Goal: Task Accomplishment & Management: Manage account settings

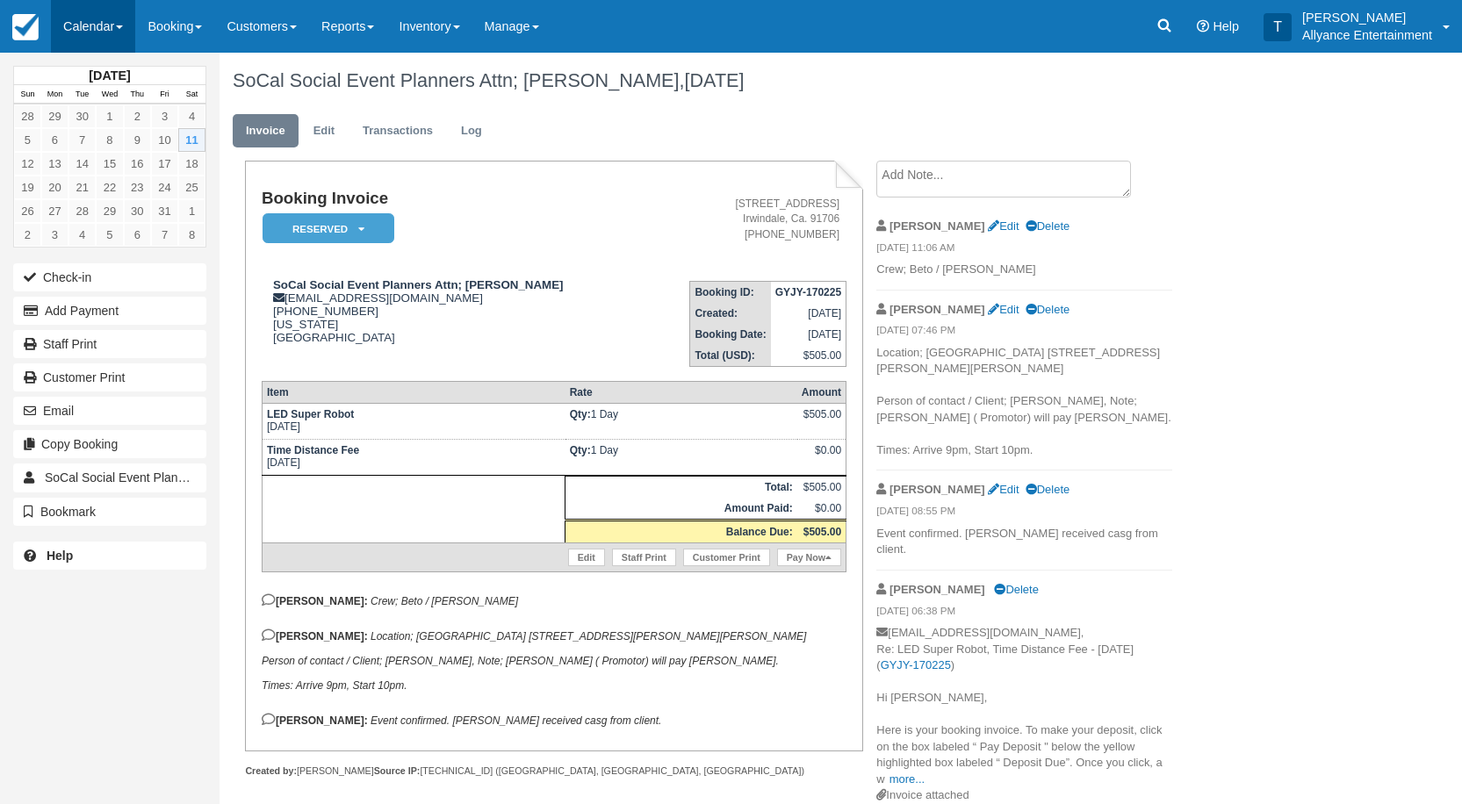
click at [83, 22] on link "Calendar" at bounding box center [93, 26] width 84 height 53
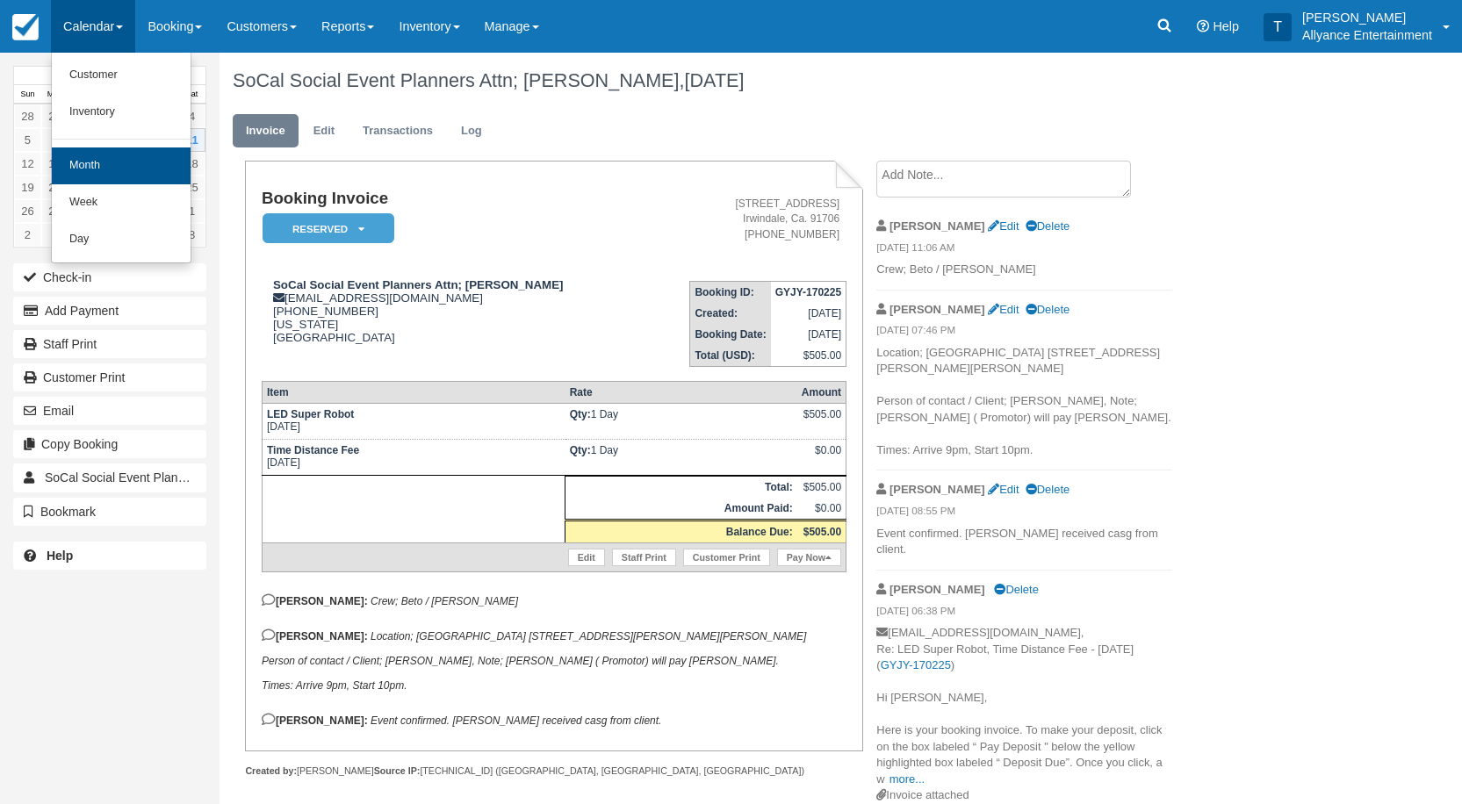
click at [101, 163] on link "Month" at bounding box center [121, 166] width 139 height 37
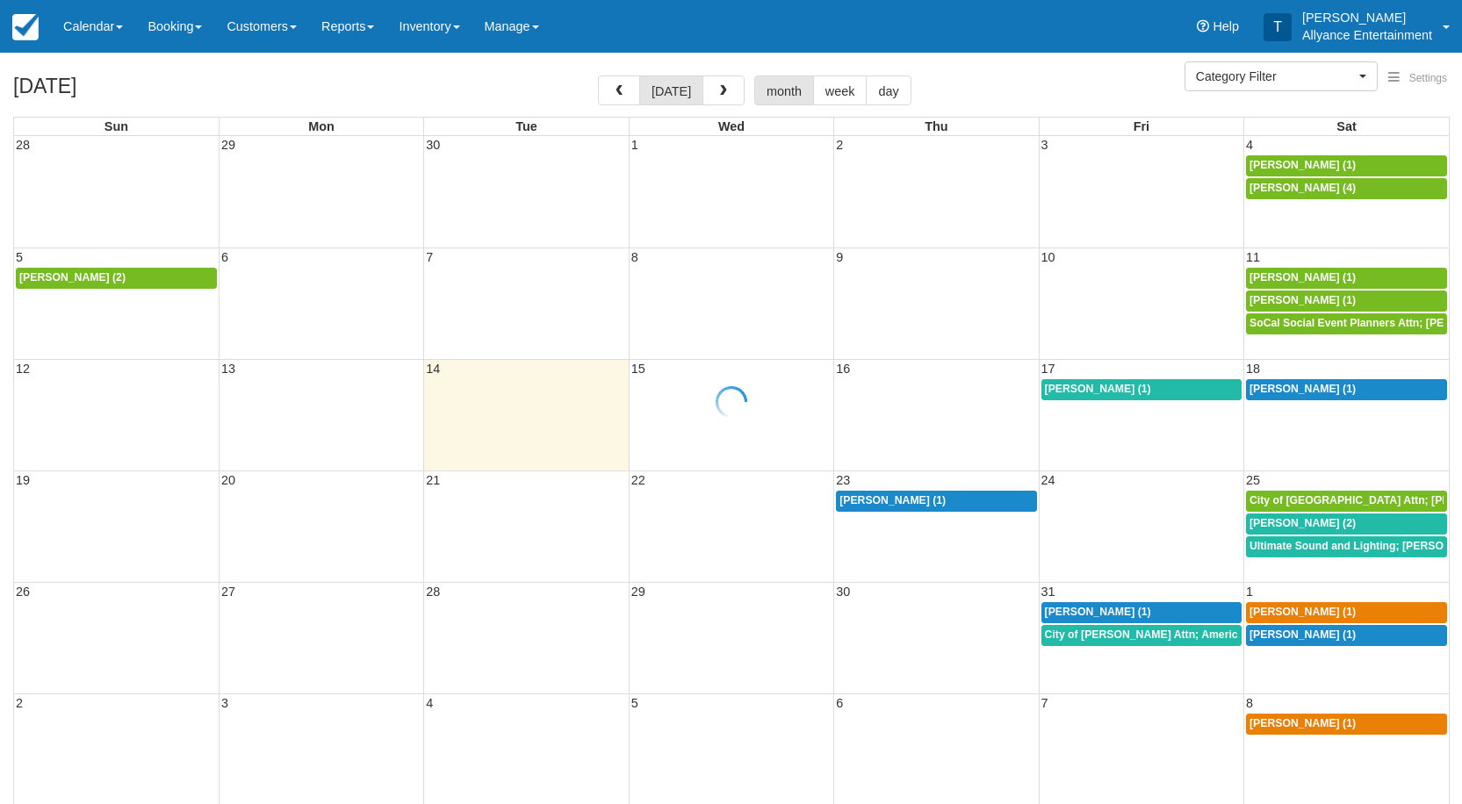
select select
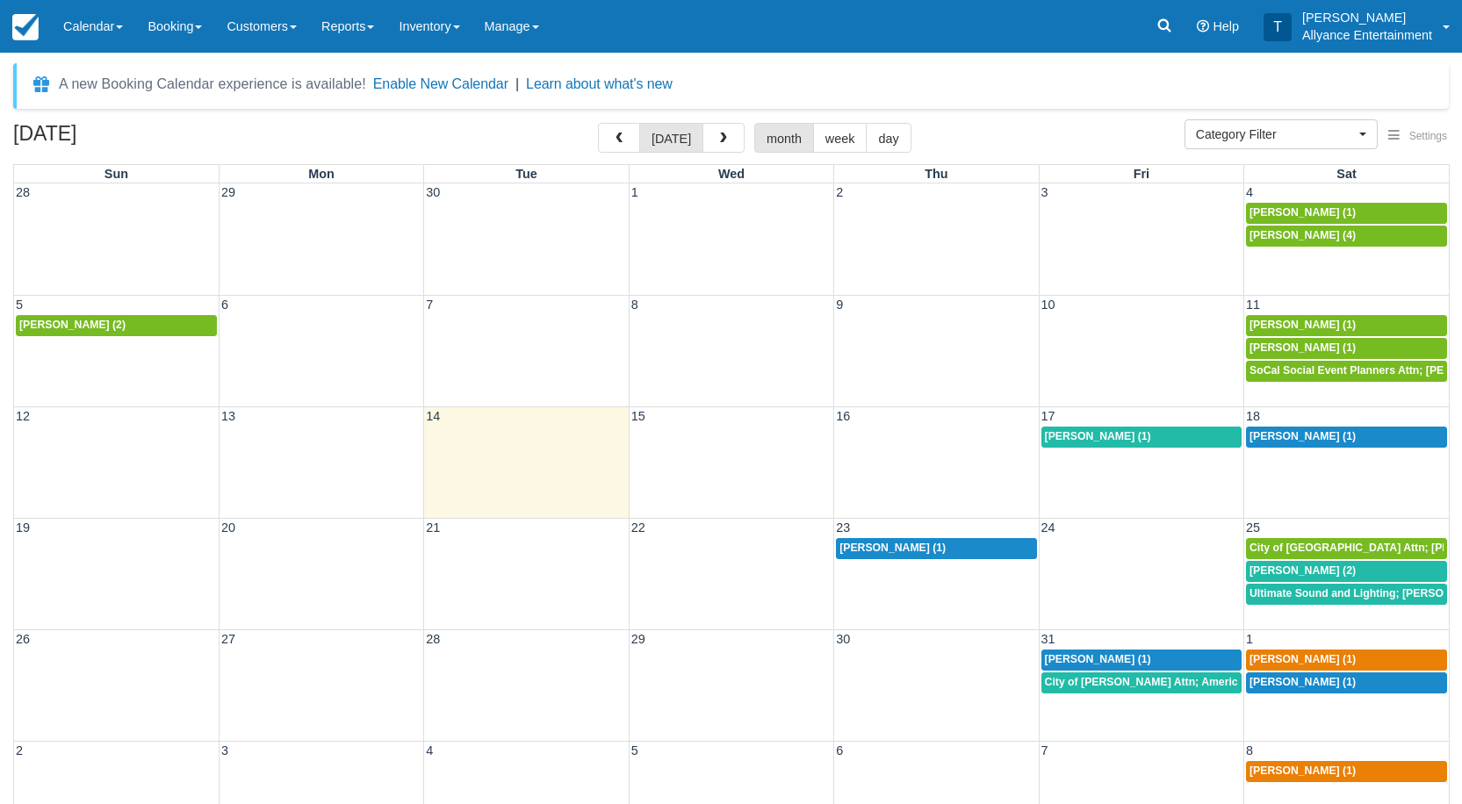
click at [1288, 655] on span "[PERSON_NAME] (1)" at bounding box center [1303, 659] width 106 height 12
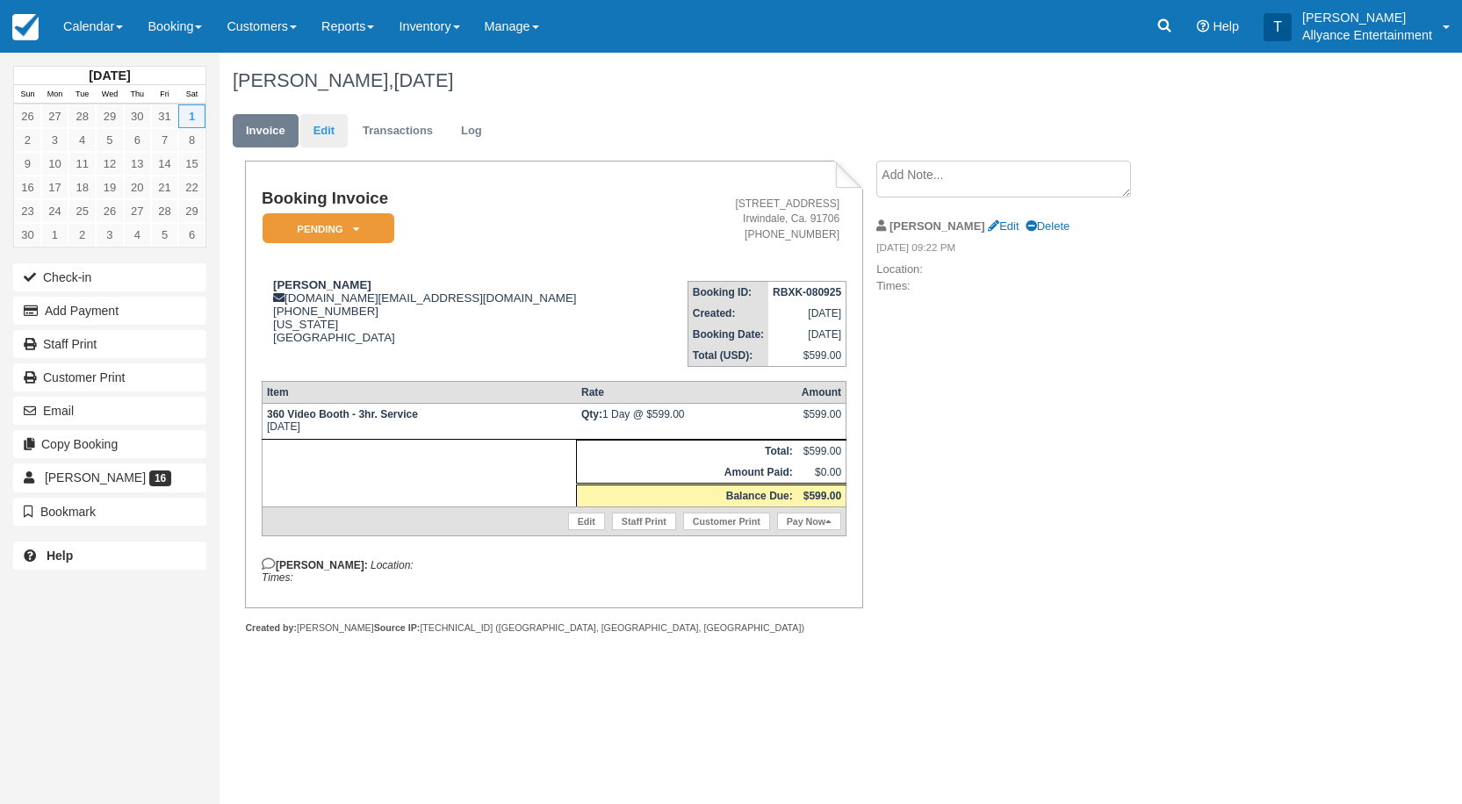
click at [324, 134] on link "Edit" at bounding box center [323, 131] width 47 height 34
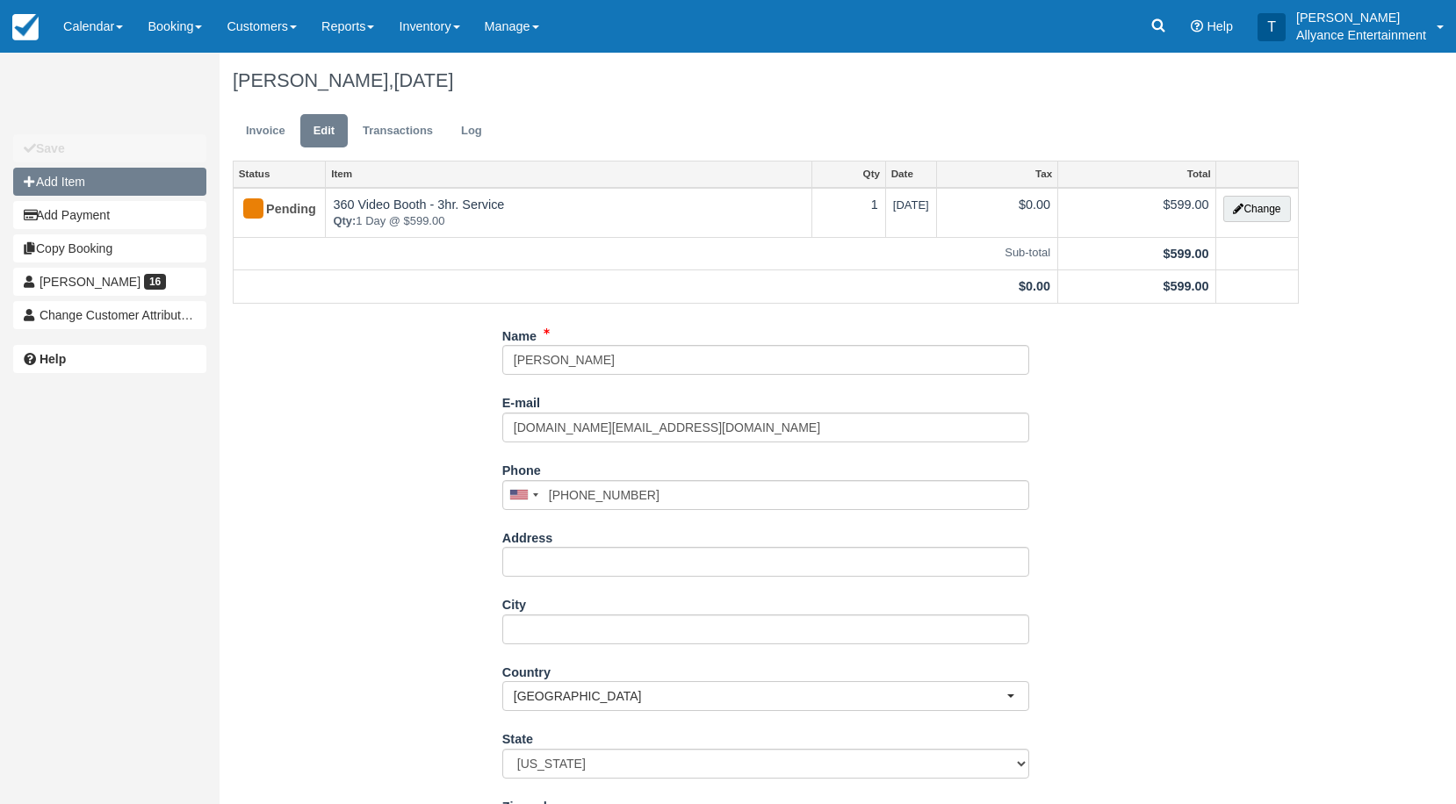
click at [131, 181] on button "Add Item" at bounding box center [109, 182] width 193 height 28
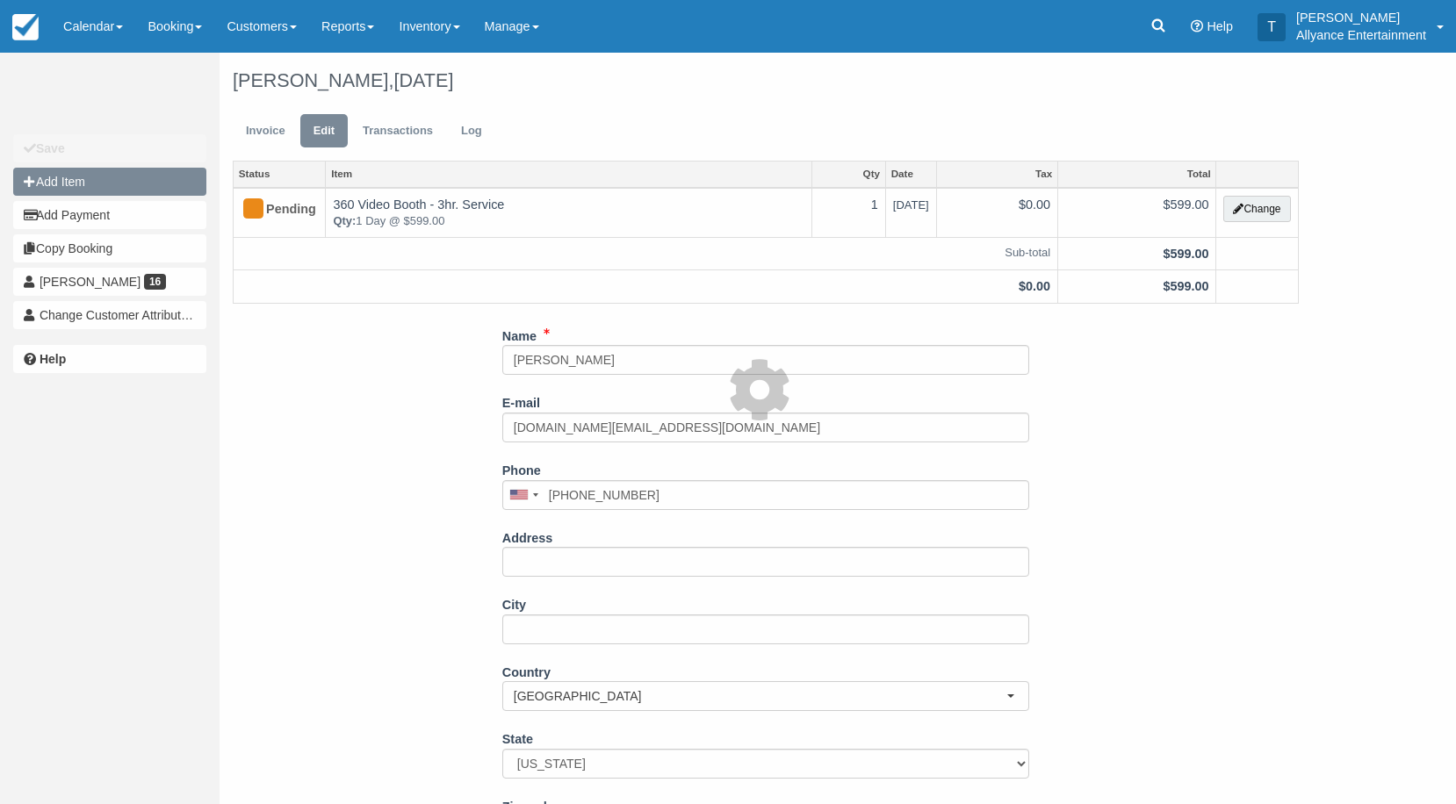
type input "0.00"
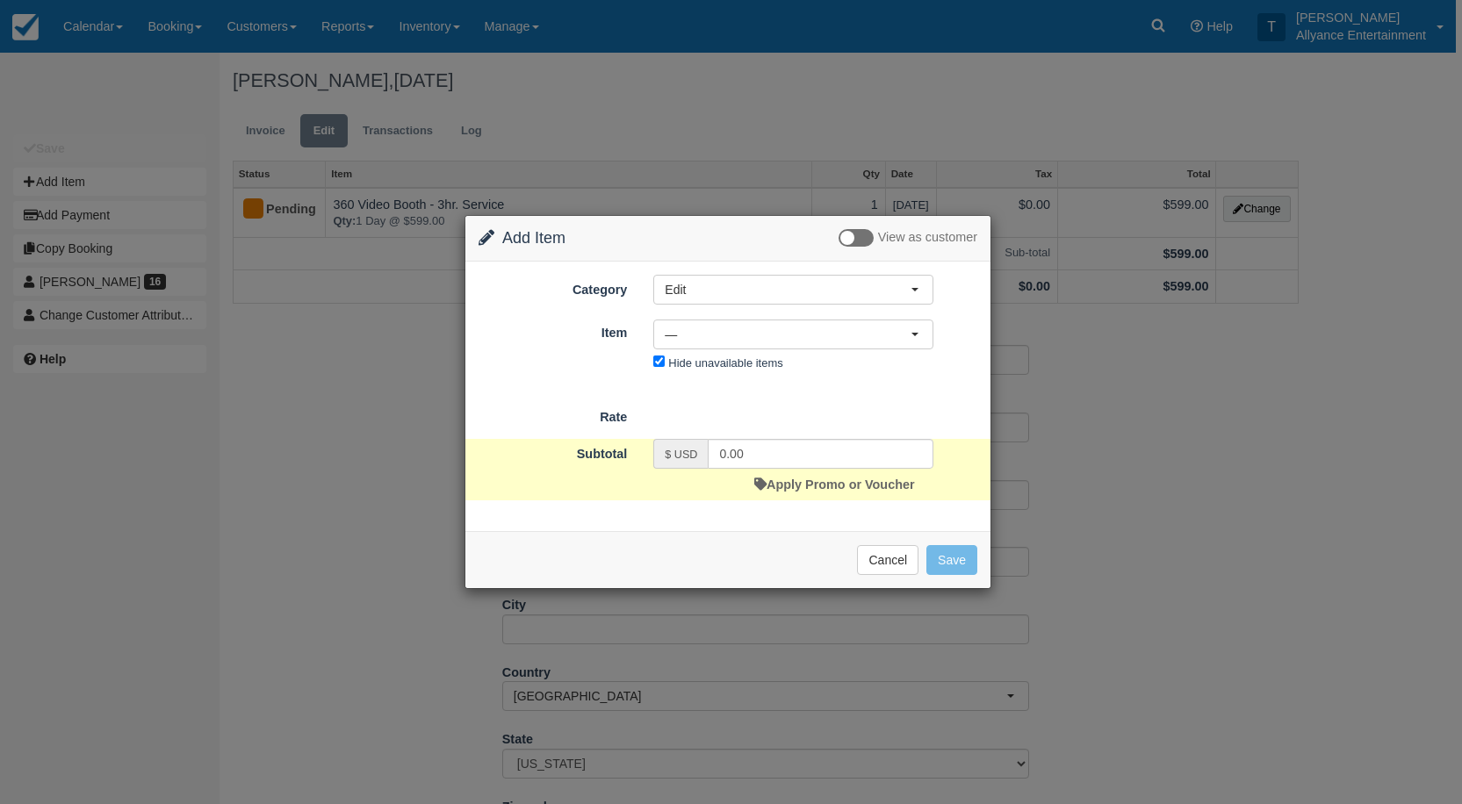
click at [1262, 306] on div "Change Item Add Item View as customer Category Edit Edit Spacial Effects Truss …" at bounding box center [731, 402] width 1462 height 804
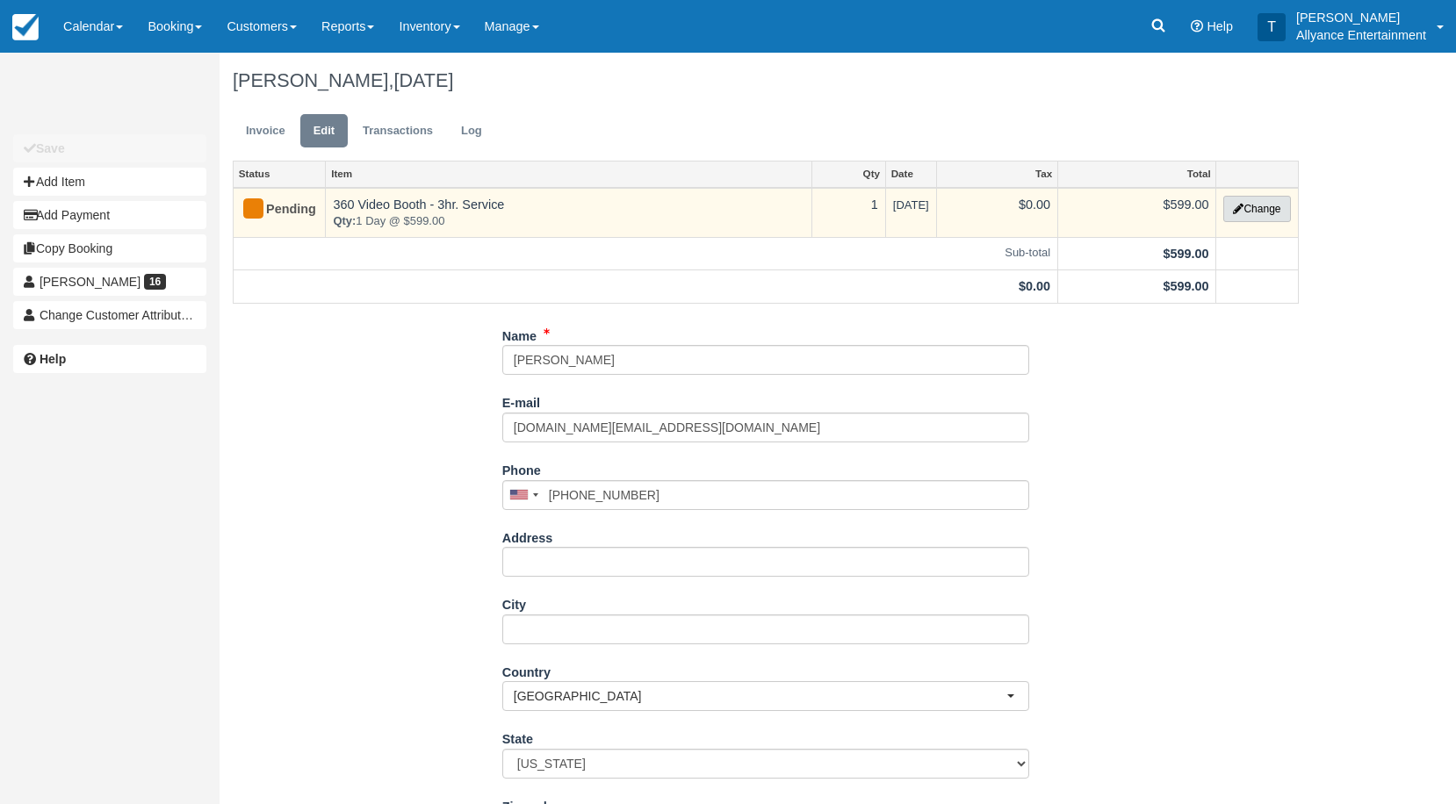
click at [1258, 206] on button "Change" at bounding box center [1256, 209] width 67 height 26
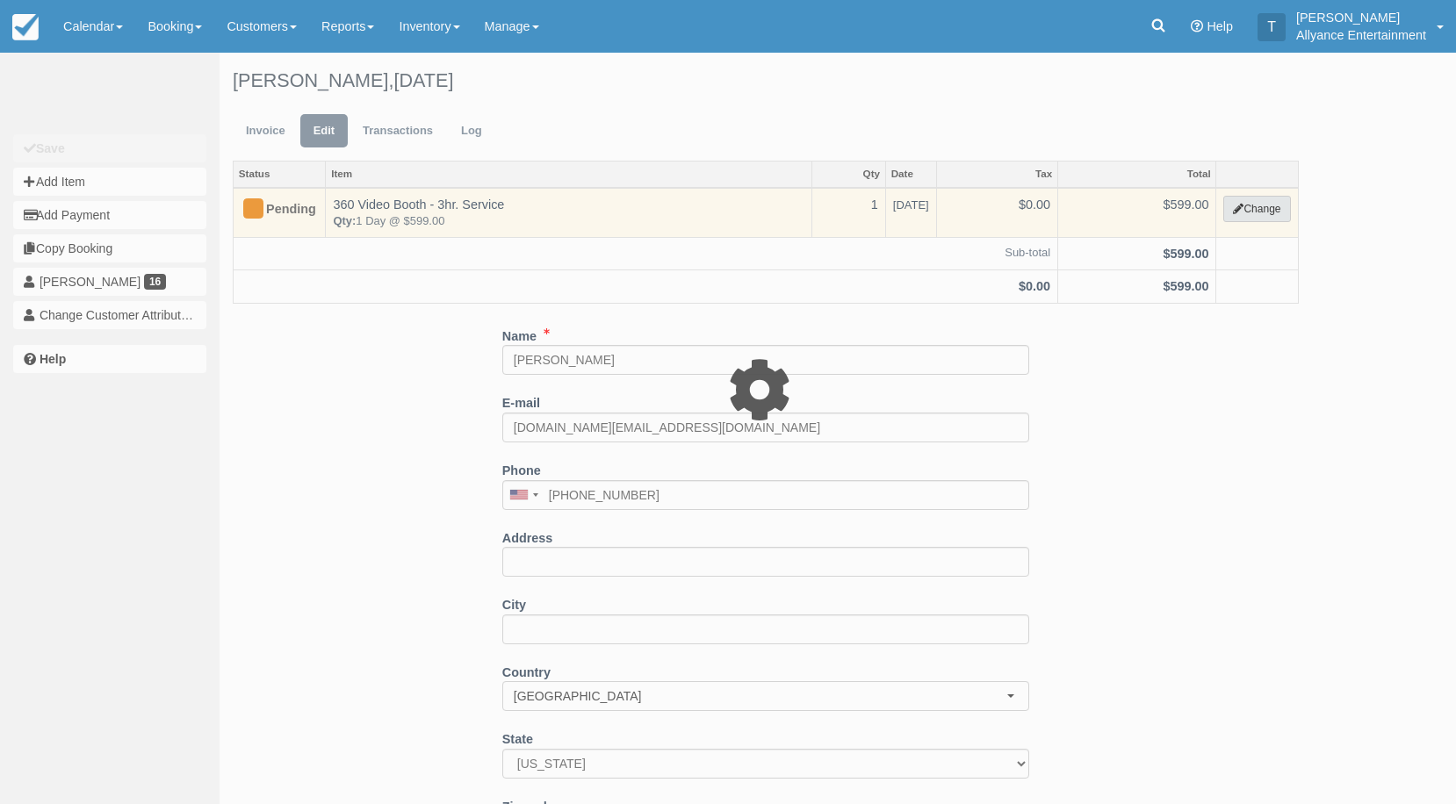
select select "1"
type input "599.00"
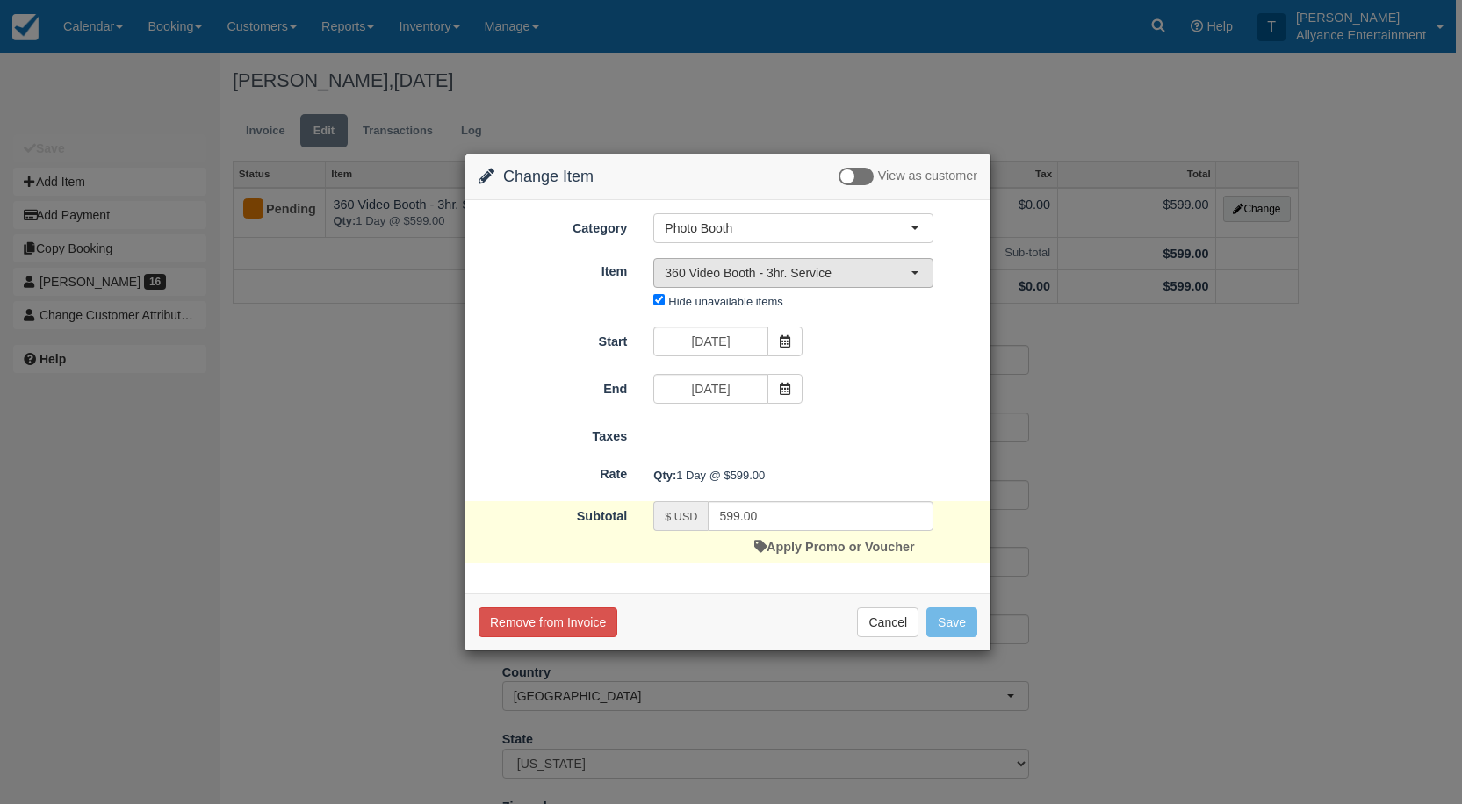
click at [904, 269] on span "360 Video Booth - 3hr. Service" at bounding box center [788, 273] width 246 height 18
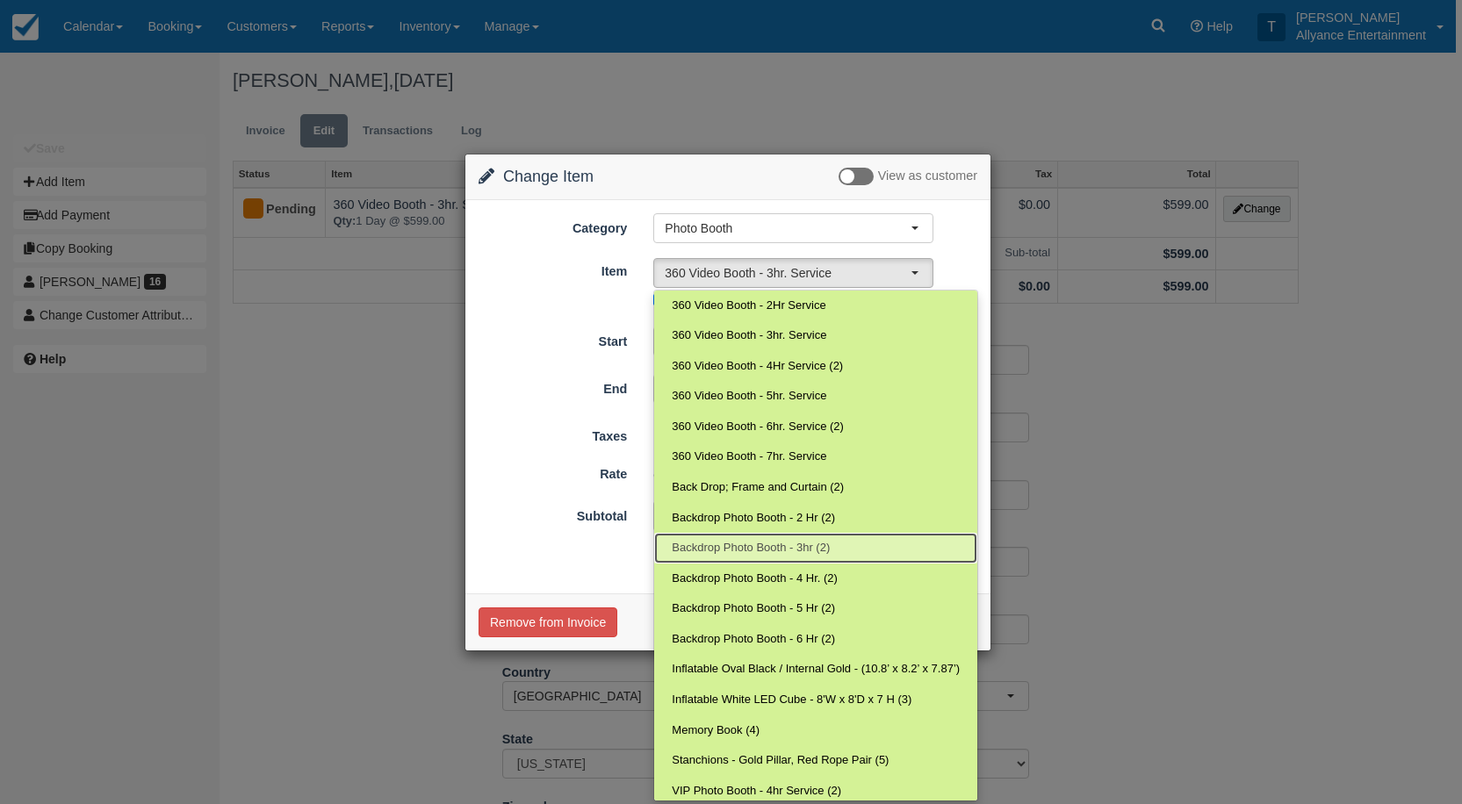
click at [761, 543] on span "Backdrop Photo Booth - 3hr (2)" at bounding box center [751, 548] width 158 height 17
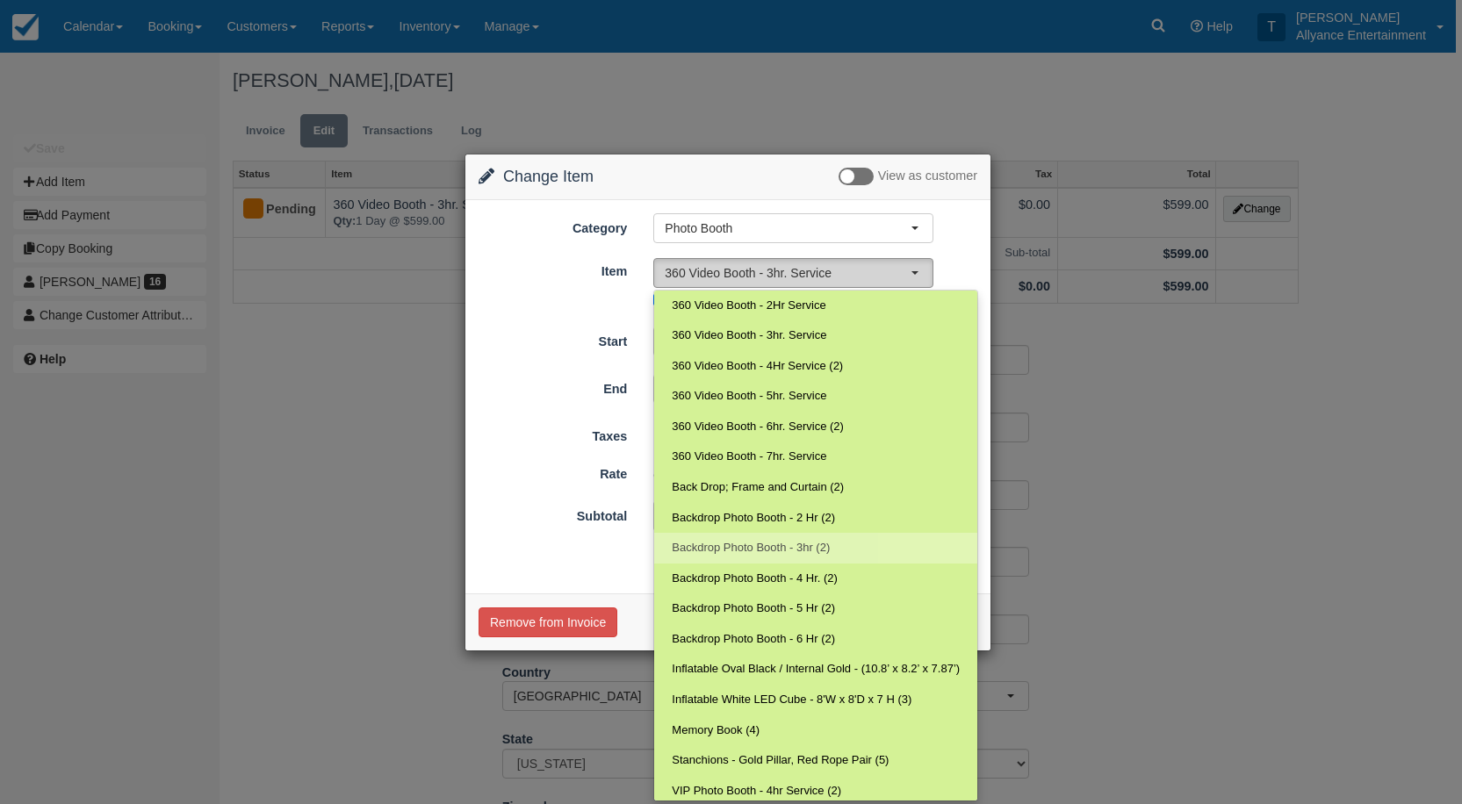
select select "3"
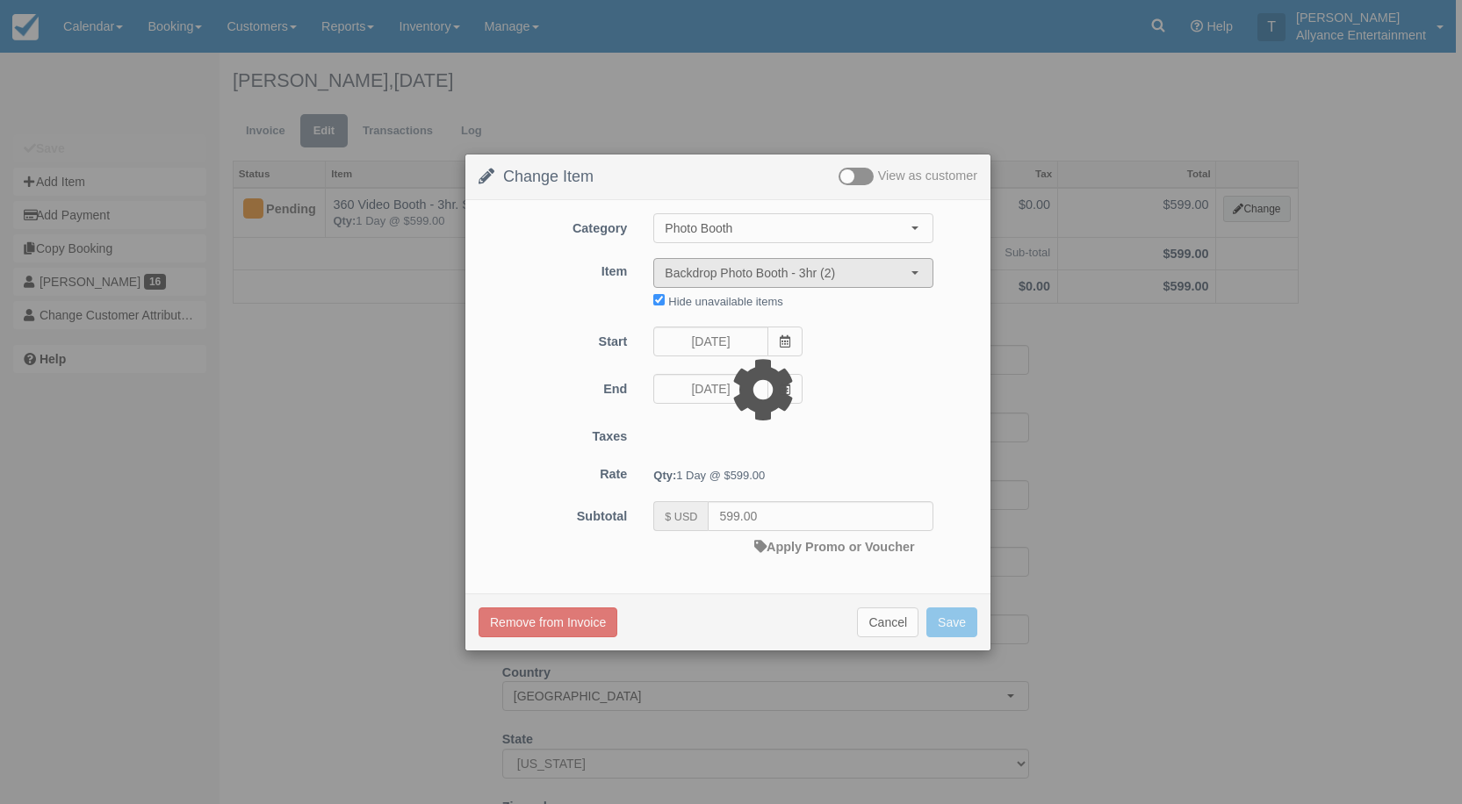
type input "450.00"
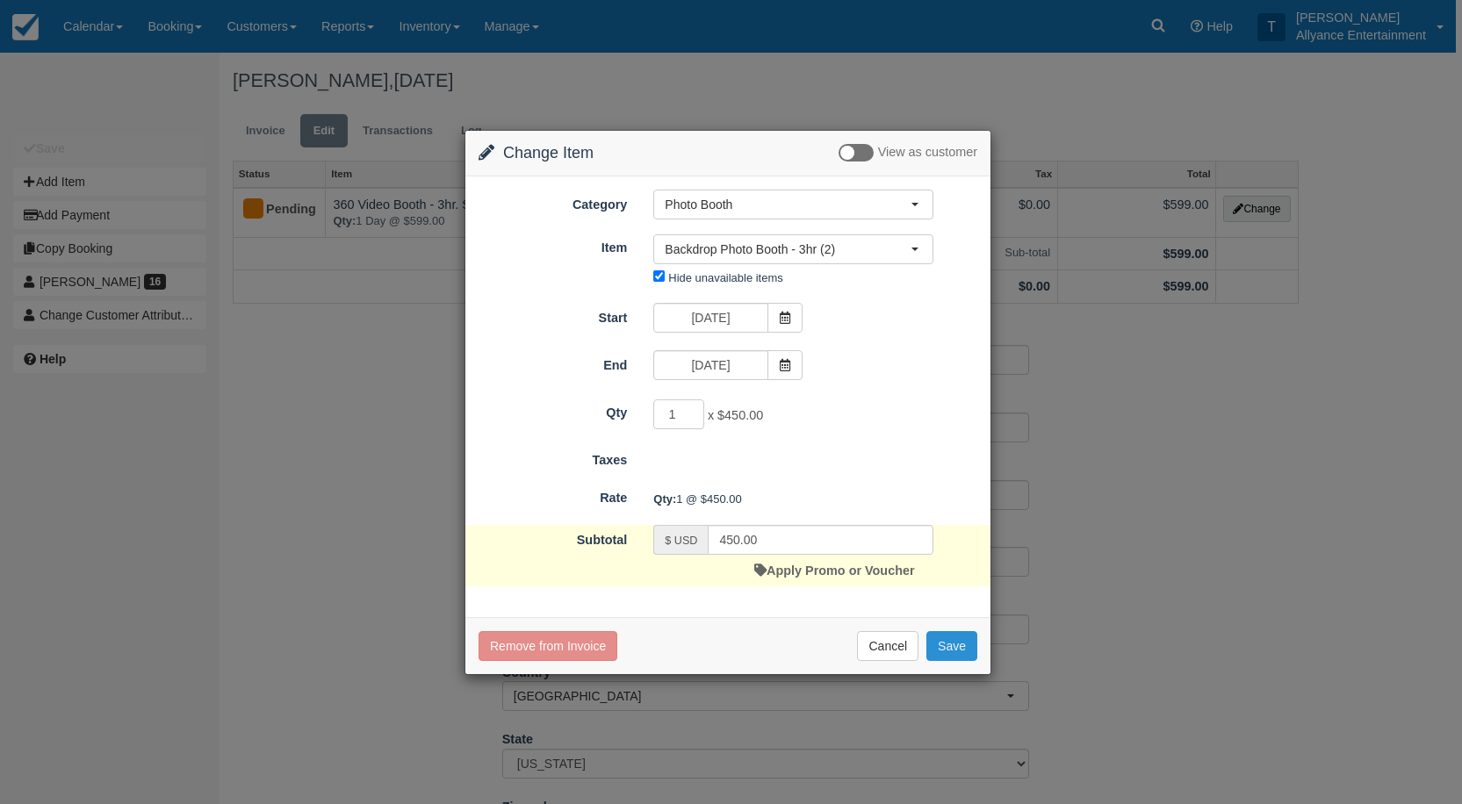
click at [945, 645] on button "Save" at bounding box center [952, 646] width 51 height 30
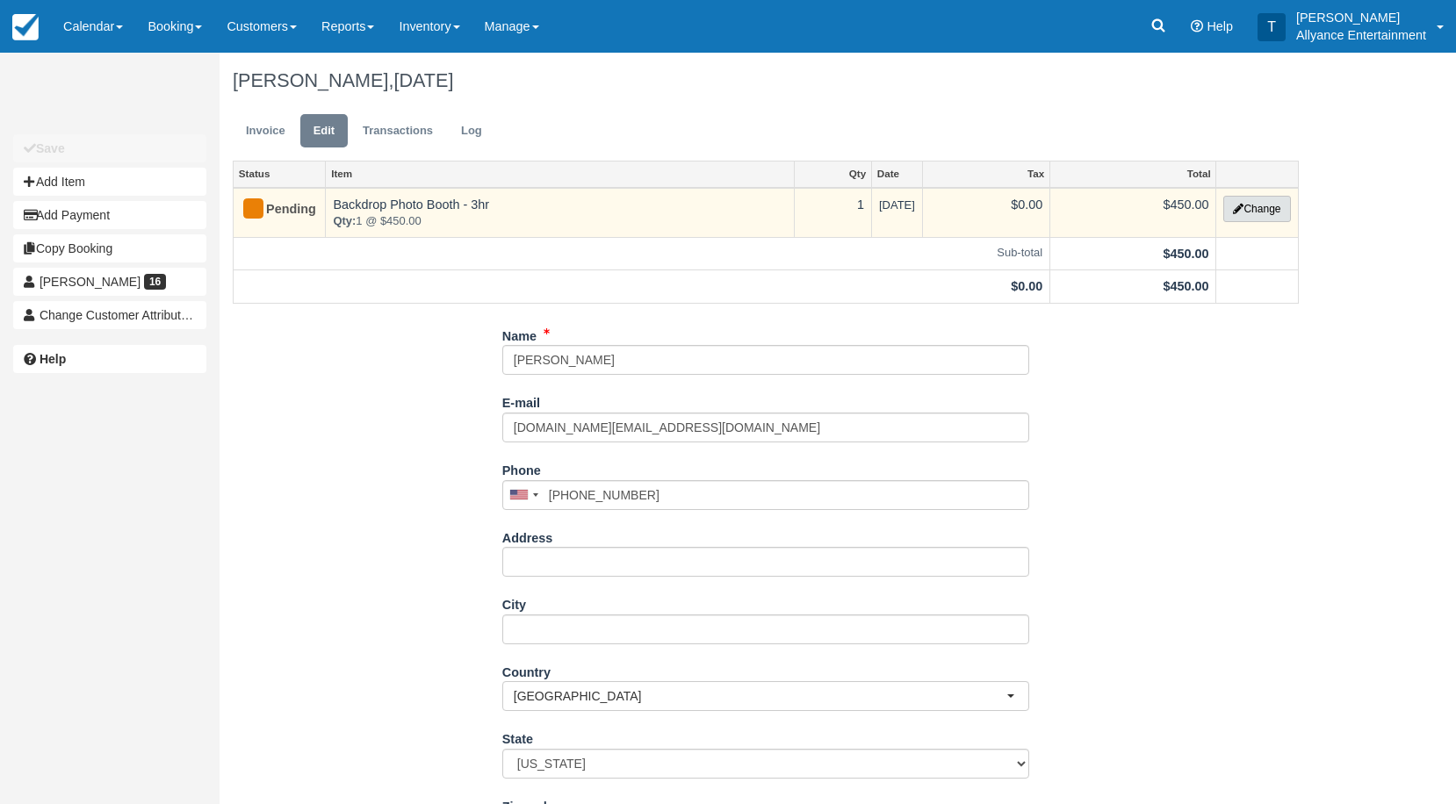
click at [1257, 211] on button "Change" at bounding box center [1256, 209] width 67 height 26
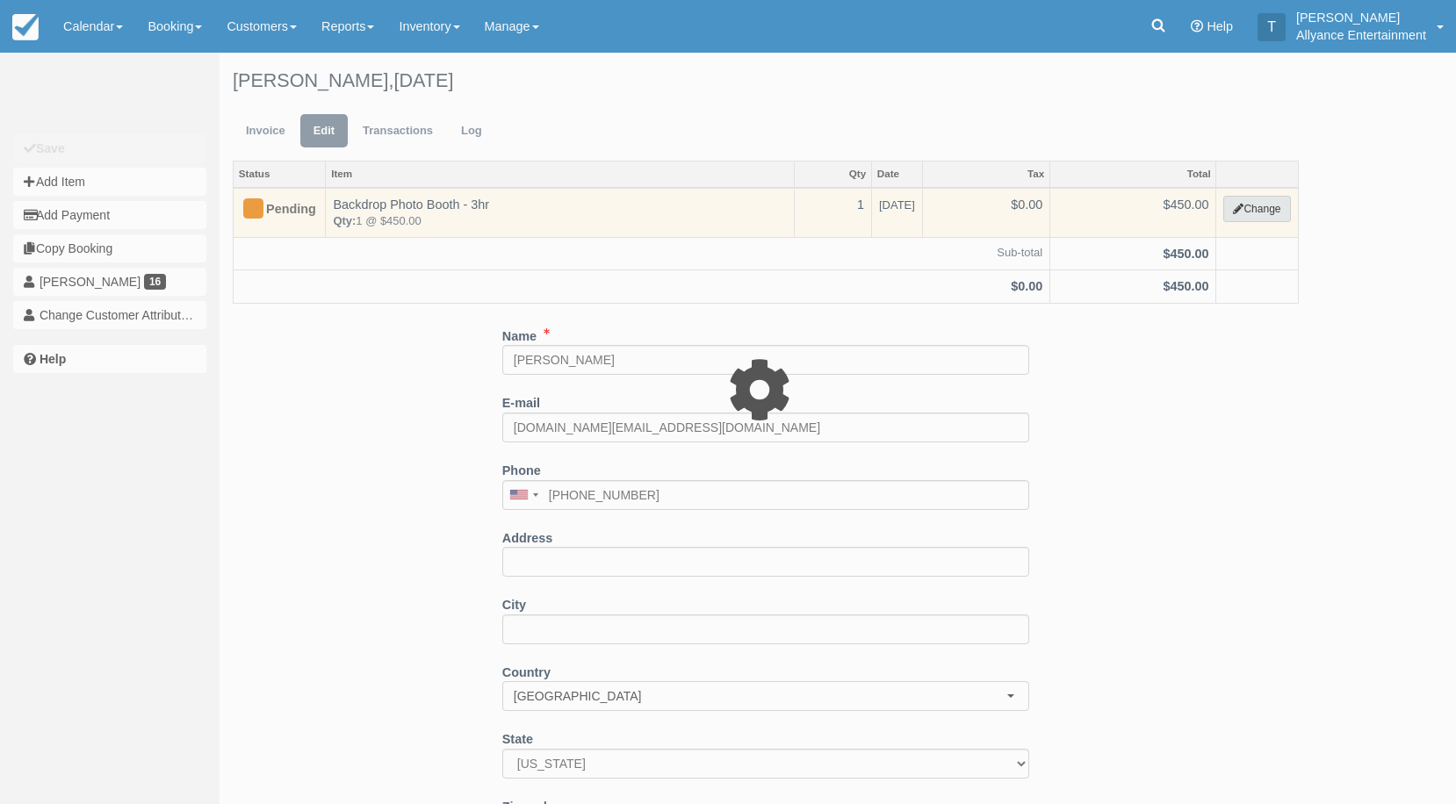
select select "1"
type input "450.00"
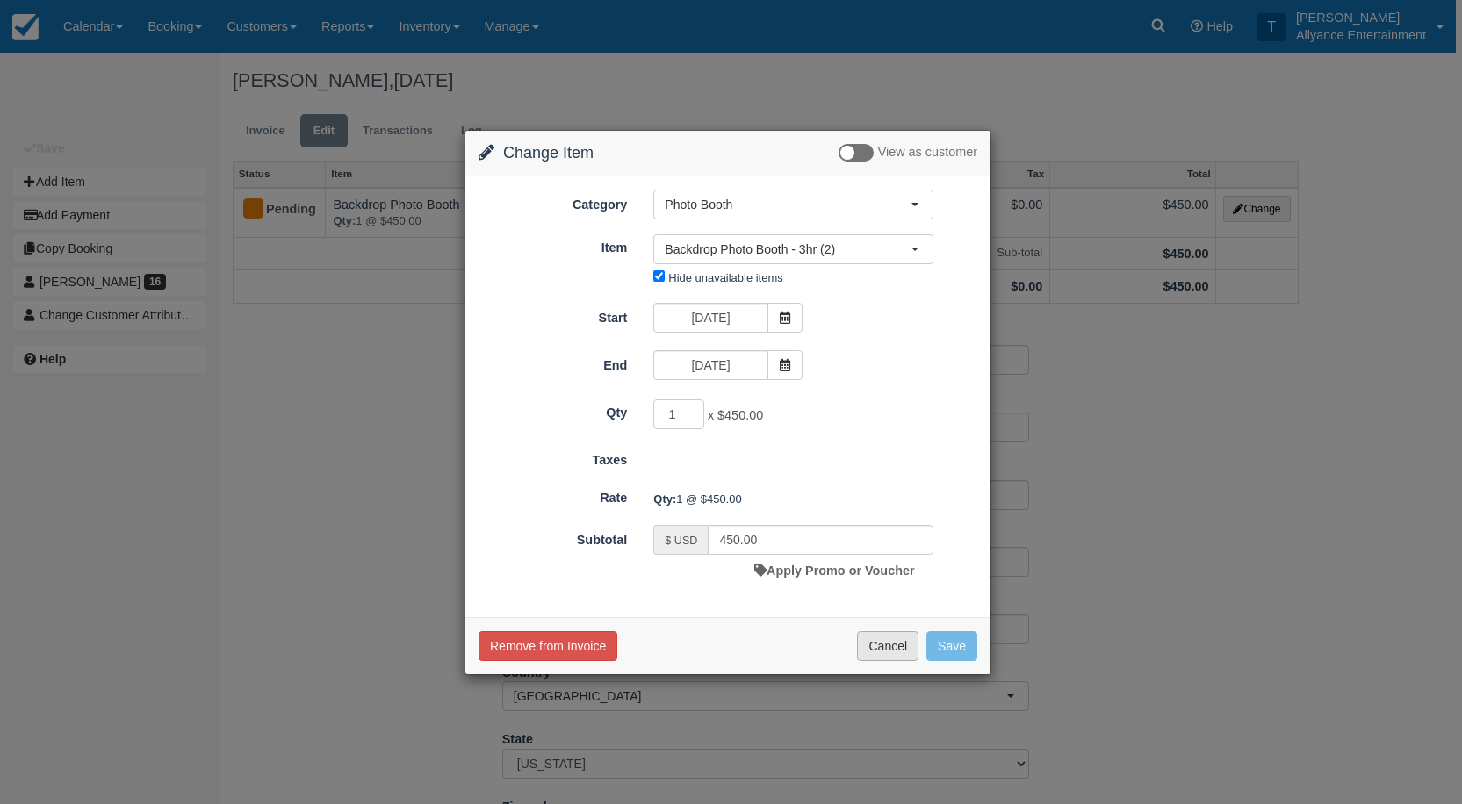
click at [883, 641] on button "Cancel" at bounding box center [887, 646] width 61 height 30
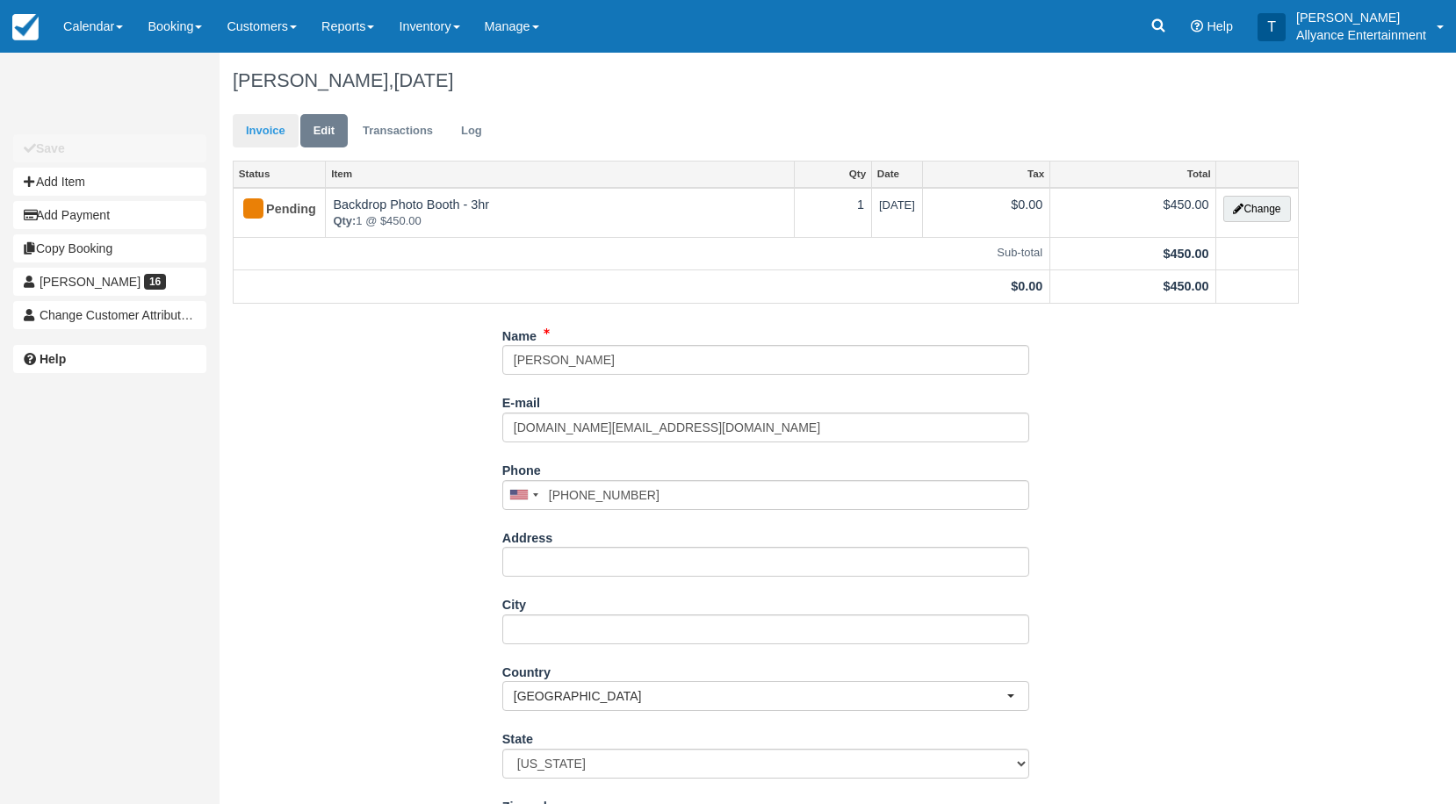
click at [263, 129] on link "Invoice" at bounding box center [266, 131] width 66 height 34
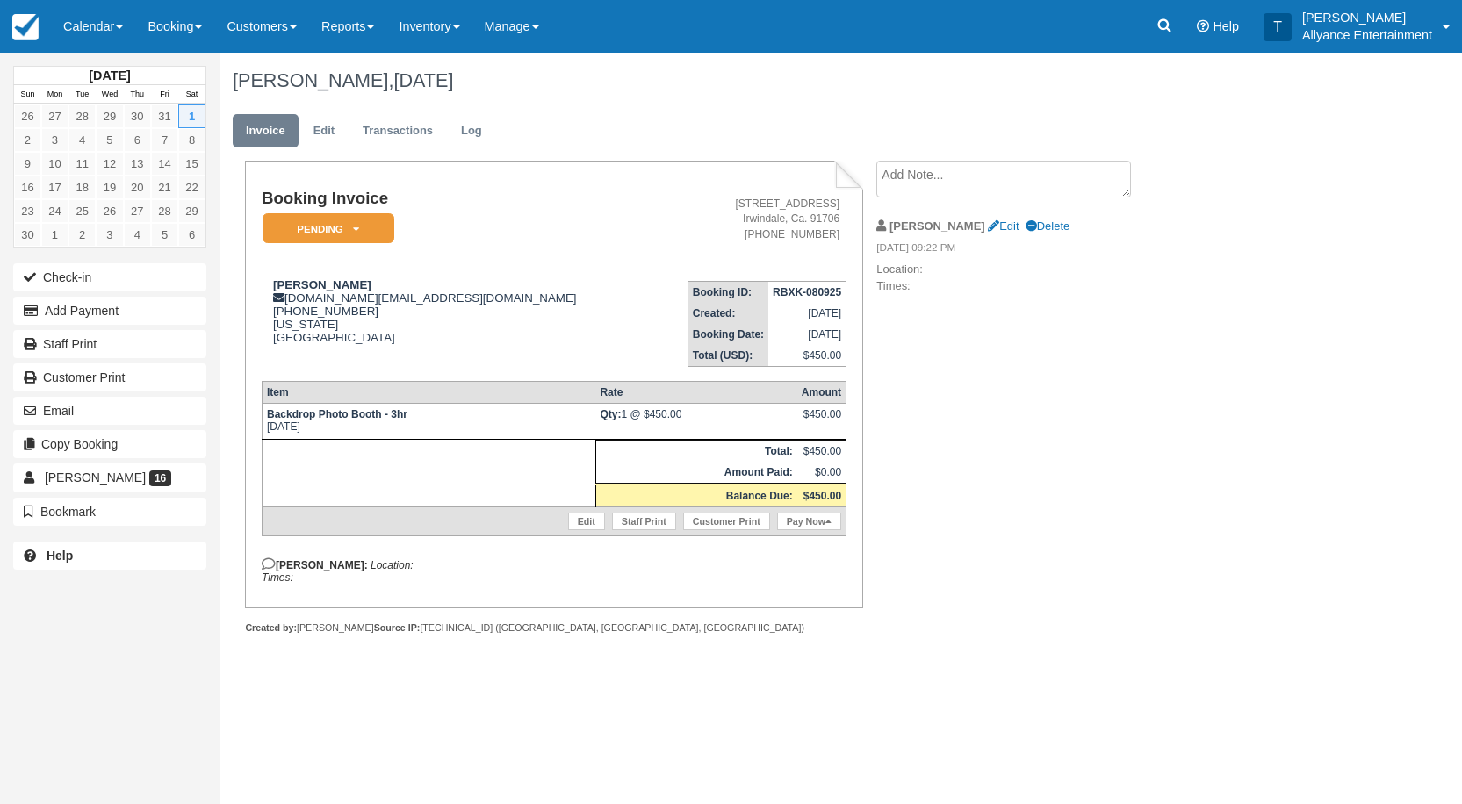
click at [364, 231] on em "Pending" at bounding box center [329, 228] width 132 height 31
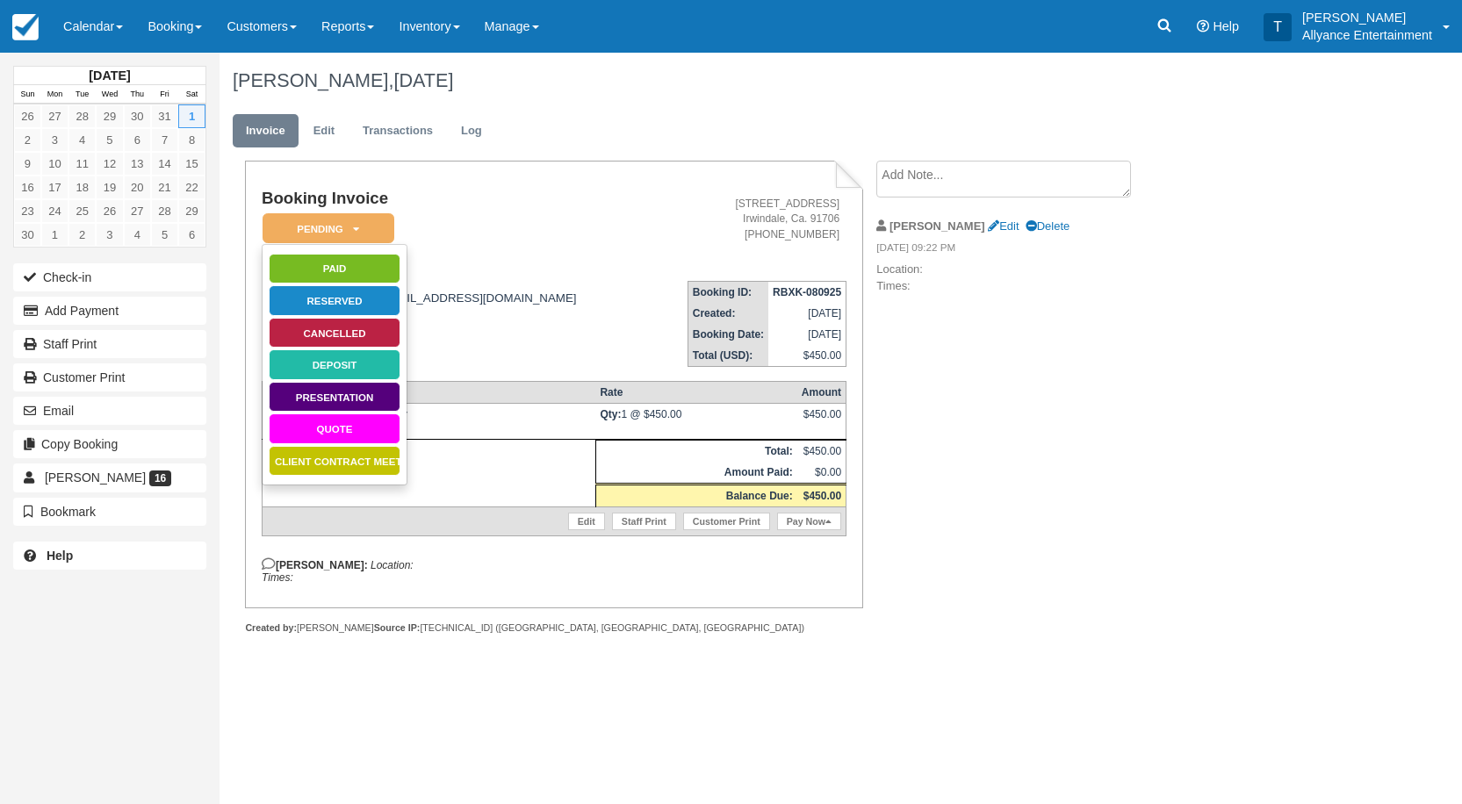
click at [343, 295] on link "Reserved" at bounding box center [335, 300] width 132 height 31
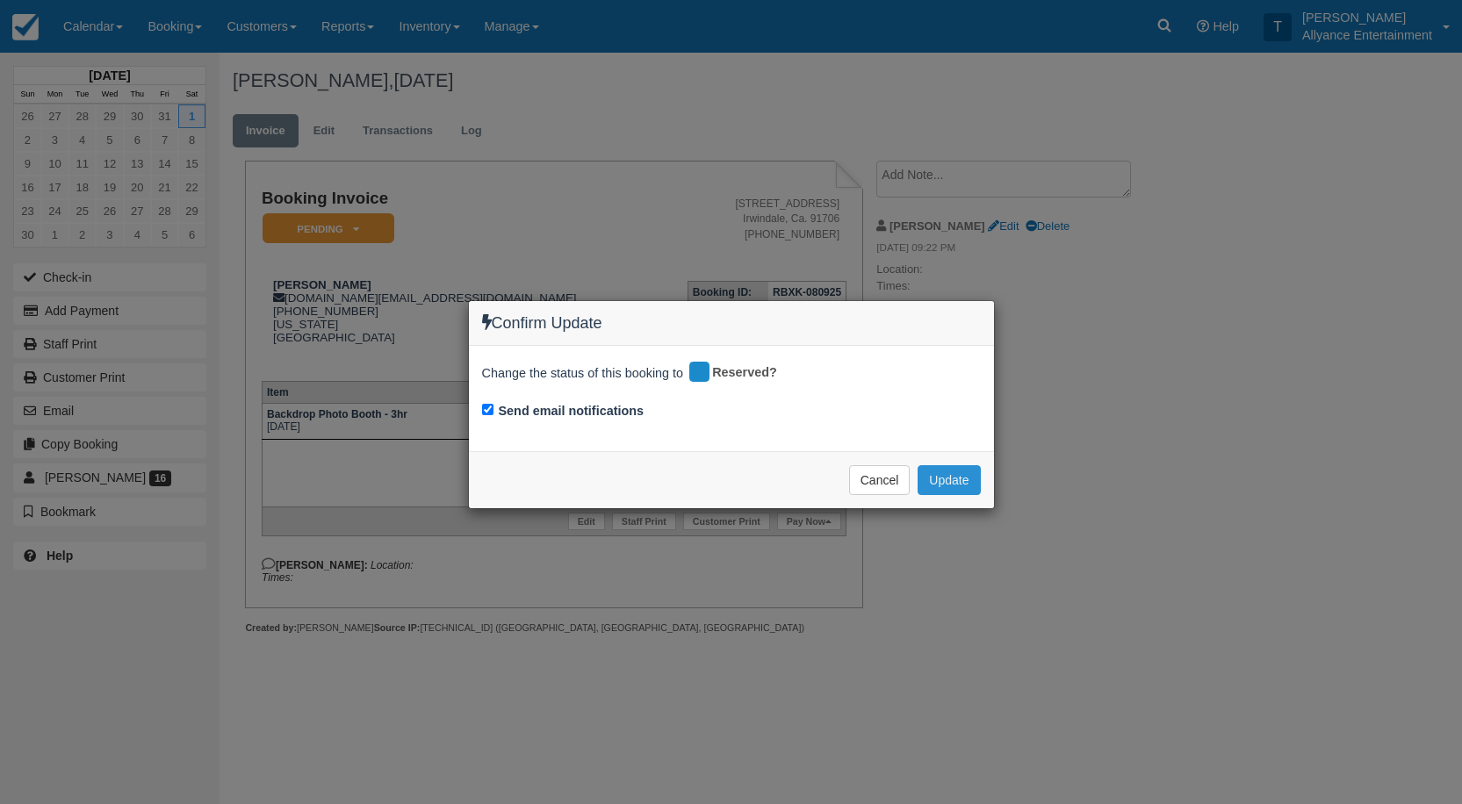
click at [962, 478] on button "Update" at bounding box center [949, 480] width 62 height 30
